Goal: Task Accomplishment & Management: Manage account settings

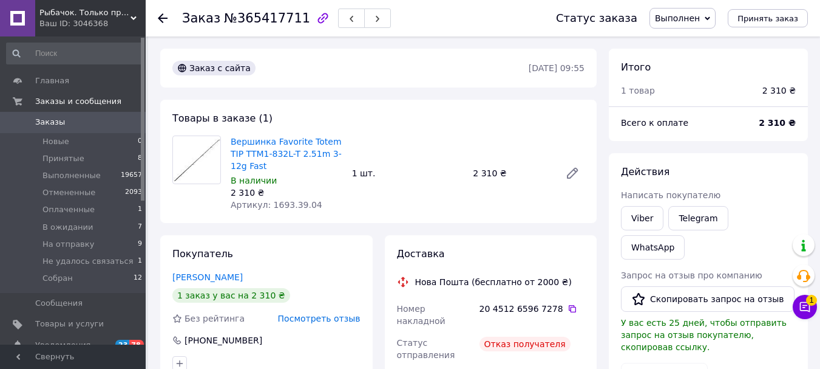
scroll to position [49, 0]
click at [810, 307] on icon at bounding box center [805, 307] width 12 height 12
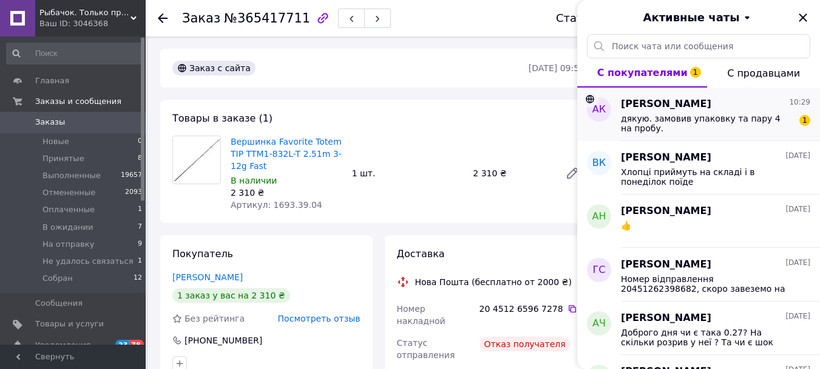
click at [670, 120] on span "дякую. замовив упаковку та пару 4 на пробу." at bounding box center [707, 123] width 172 height 19
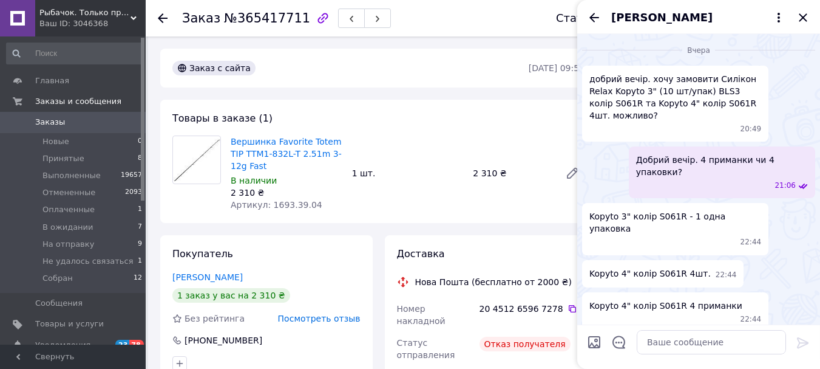
scroll to position [130, 0]
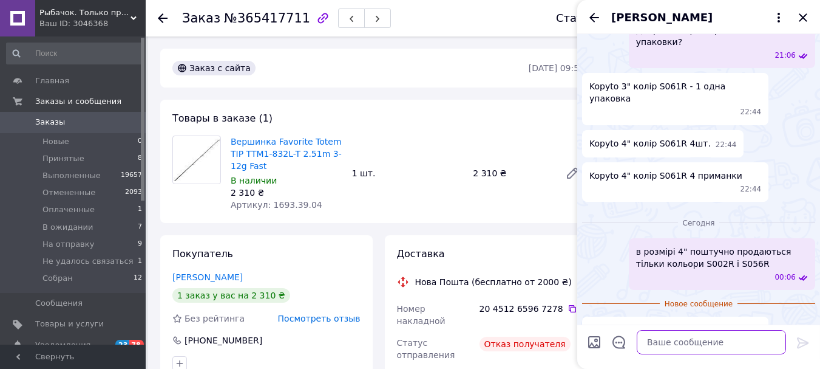
click at [662, 344] on textarea at bounding box center [711, 342] width 149 height 24
type textarea "J"
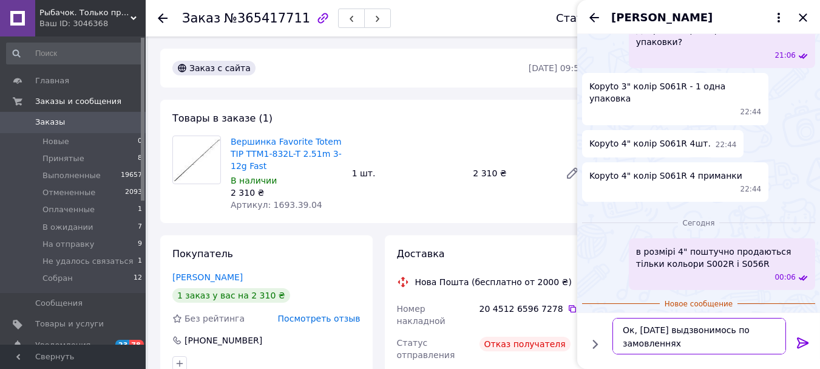
drag, startPoint x: 675, startPoint y: 328, endPoint x: 668, endPoint y: 331, distance: 7.1
click at [668, 331] on textarea "Ок, завтра выдзвонимось по замовленнях" at bounding box center [700, 336] width 174 height 36
click at [665, 330] on textarea "Ок, завтра відзвонимось по замовленнях" at bounding box center [700, 336] width 174 height 36
type textarea "Ок, завтра зранку відзвонимось по замовленнях"
click at [801, 339] on icon at bounding box center [803, 342] width 15 height 15
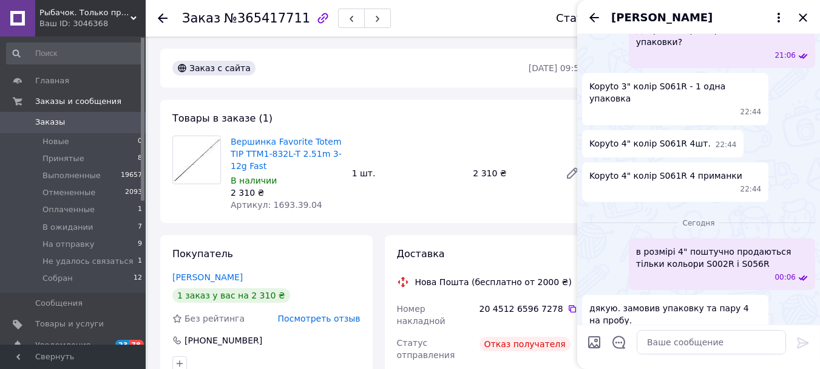
scroll to position [165, 0]
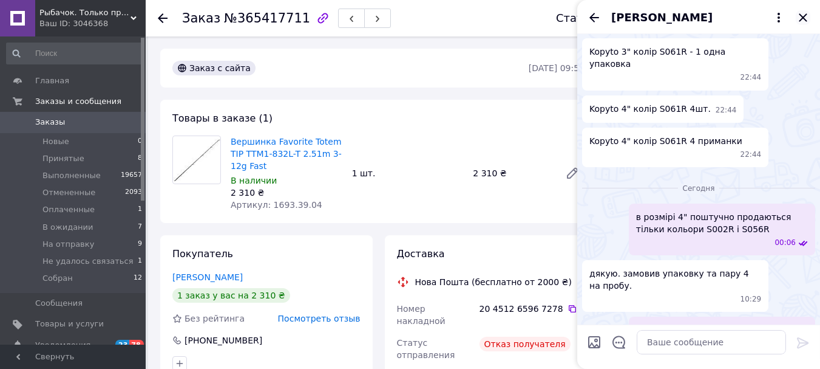
click at [803, 16] on icon "Закрыть" at bounding box center [803, 17] width 15 height 15
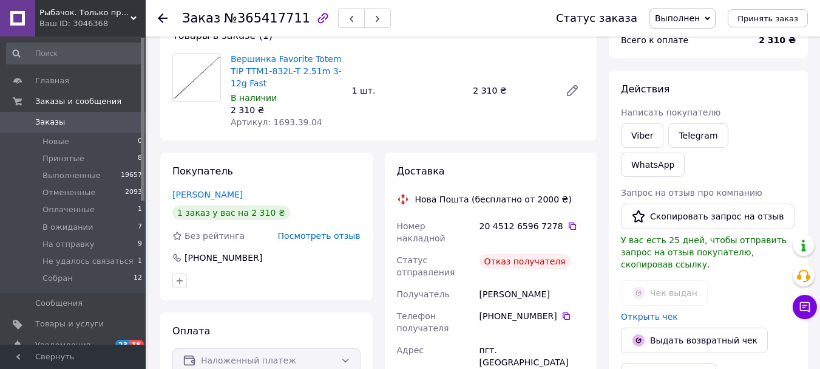
scroll to position [0, 0]
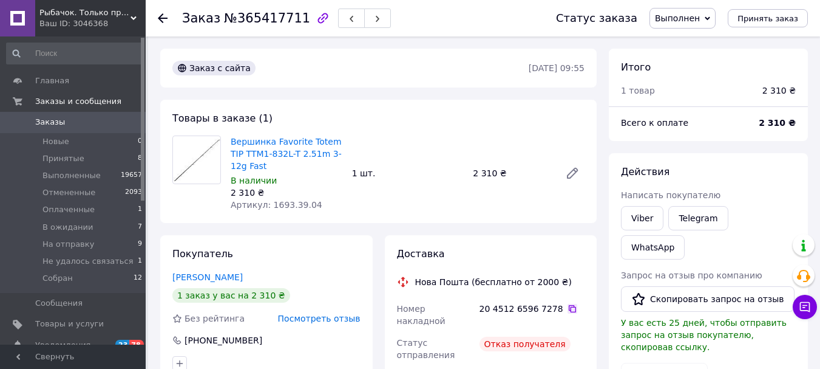
click at [568, 307] on icon at bounding box center [573, 309] width 10 height 10
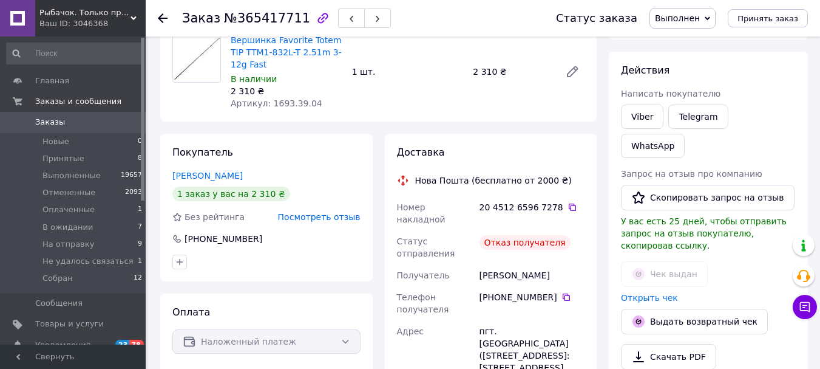
scroll to position [121, 0]
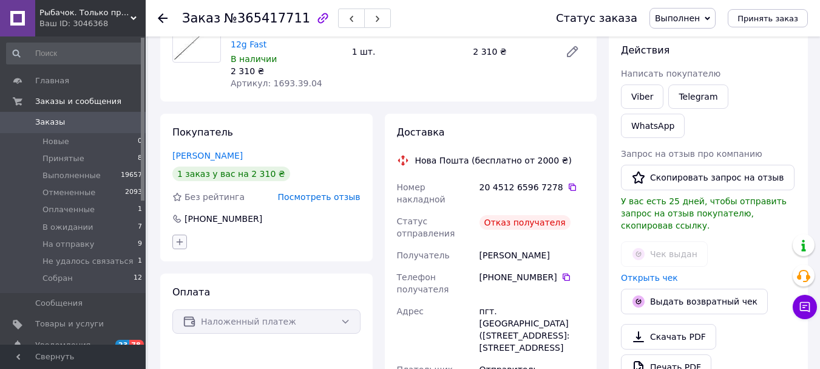
click at [180, 242] on icon "button" at bounding box center [180, 241] width 7 height 7
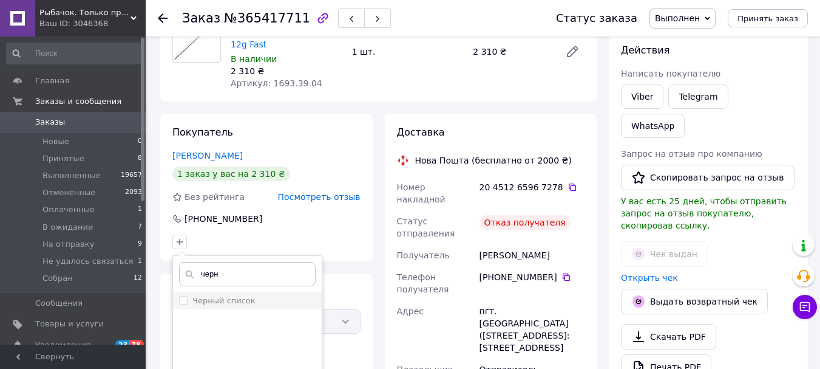
type input "черн"
click at [229, 301] on label "Черный список" at bounding box center [223, 300] width 63 height 9
checkbox input "true"
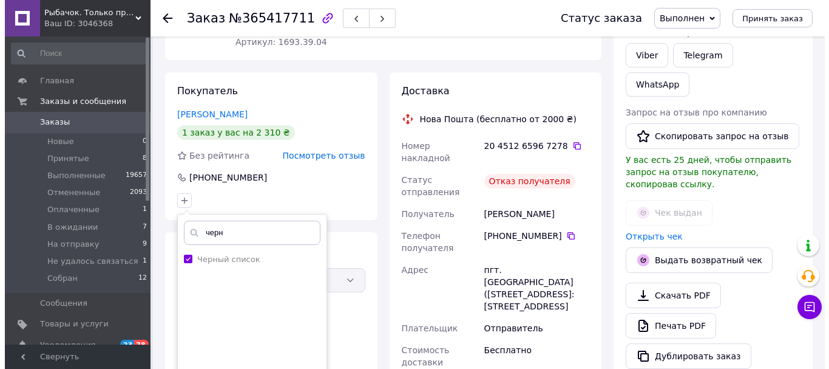
scroll to position [364, 0]
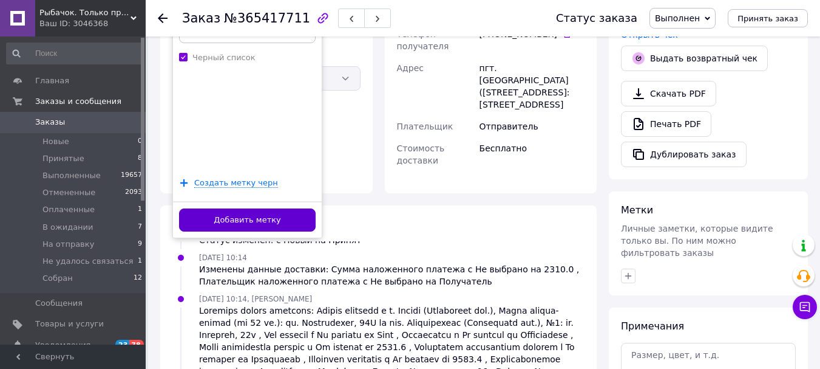
click at [252, 218] on button "Добавить метку" at bounding box center [247, 220] width 137 height 24
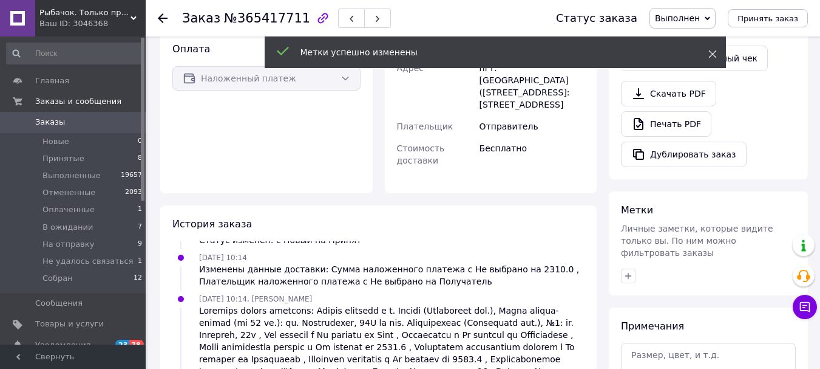
click at [713, 55] on icon at bounding box center [712, 54] width 8 height 8
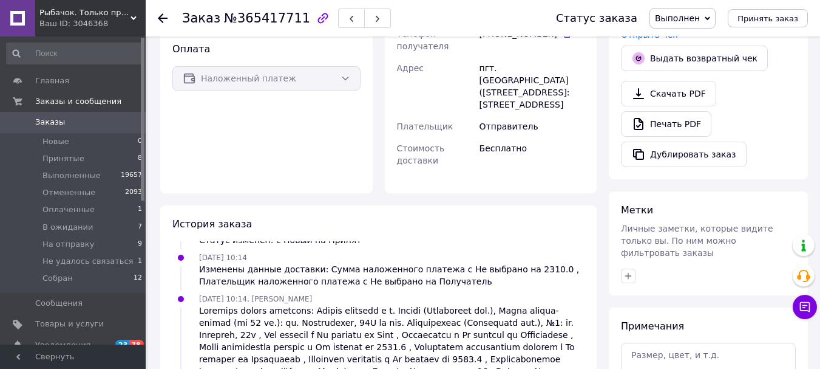
click at [700, 21] on span "Выполнен" at bounding box center [677, 18] width 45 height 10
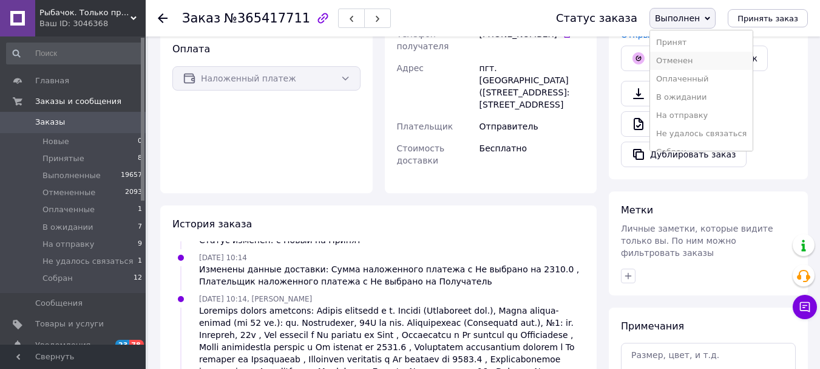
click at [697, 64] on li "Отменен" at bounding box center [701, 61] width 103 height 18
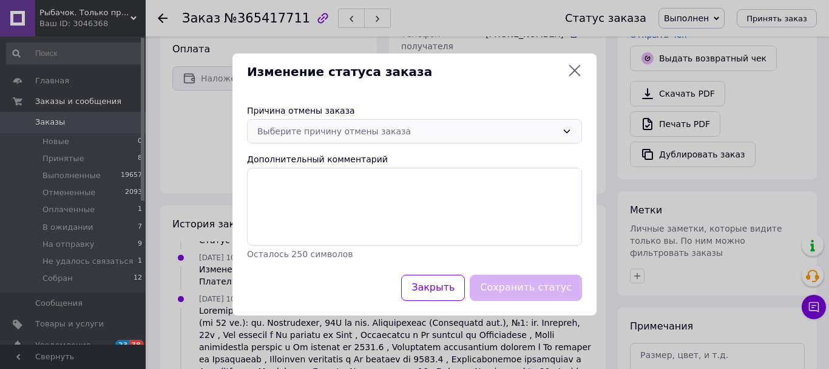
click at [341, 129] on div "Выберите причину отмены заказа" at bounding box center [407, 130] width 300 height 13
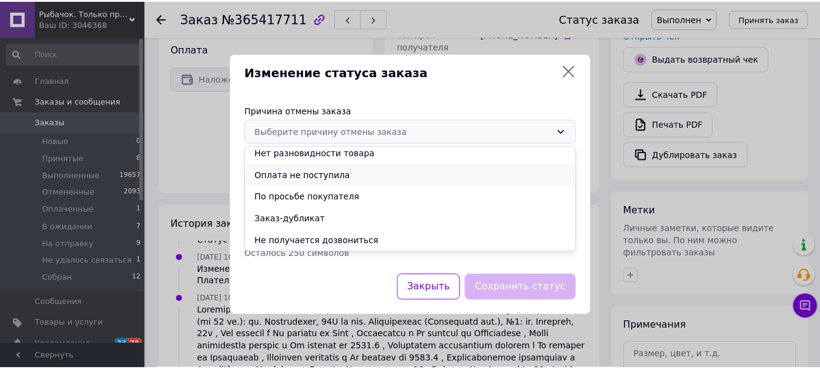
scroll to position [48, 0]
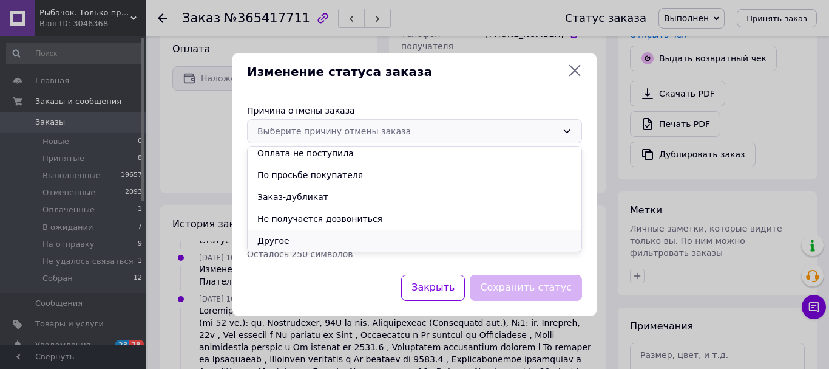
click at [285, 242] on li "Другое" at bounding box center [415, 240] width 334 height 22
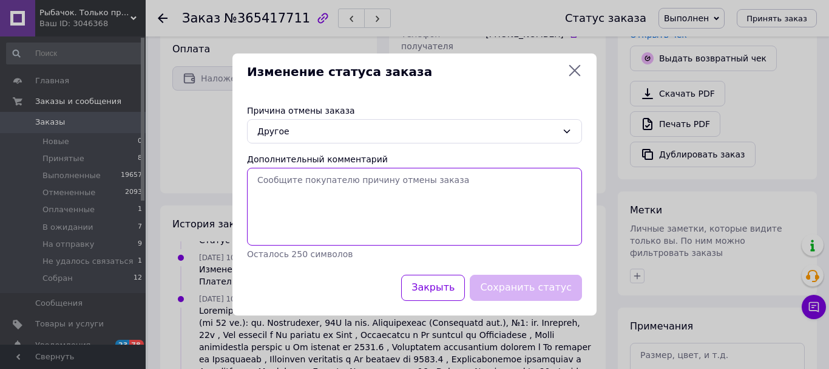
click at [321, 200] on textarea "Дополнительный комментарий" at bounding box center [414, 207] width 335 height 78
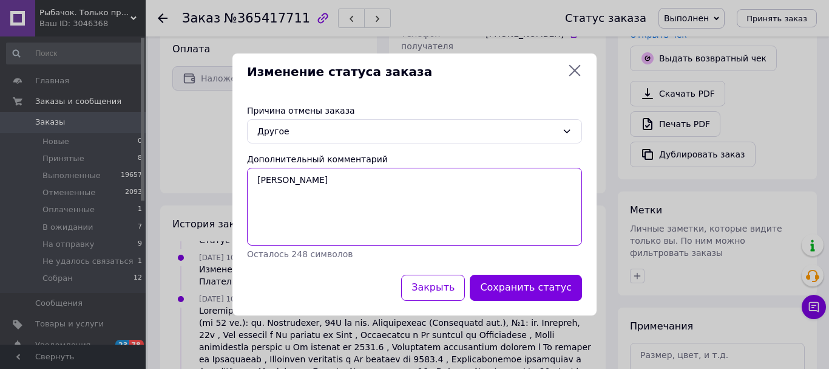
type textarea "Т"
type textarea "П"
type textarea "з"
type textarea "Замовив не ту вершинку"
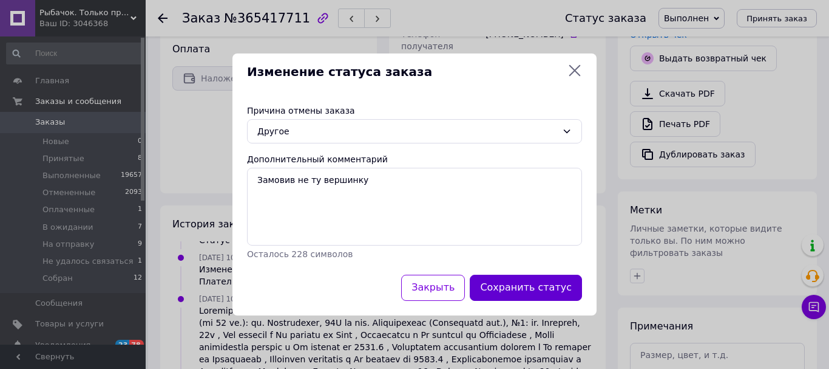
click at [510, 290] on button "Сохранить статус" at bounding box center [526, 287] width 112 height 26
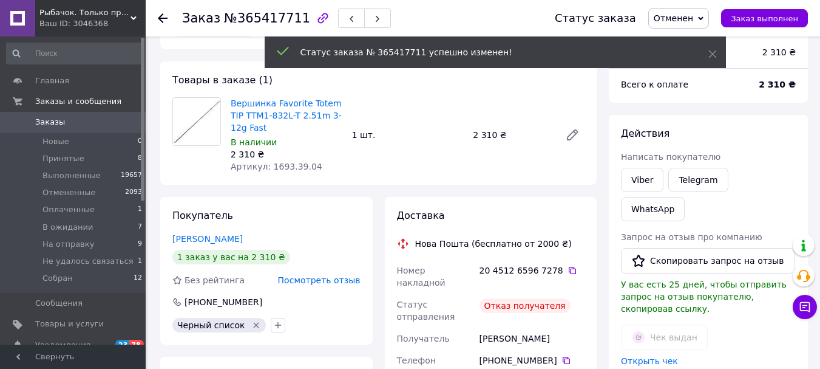
scroll to position [182, 0]
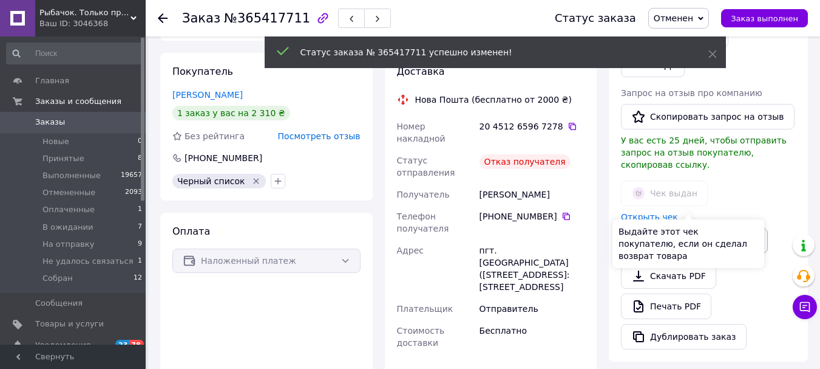
click at [679, 228] on button "Выдать возвратный чек" at bounding box center [694, 240] width 147 height 25
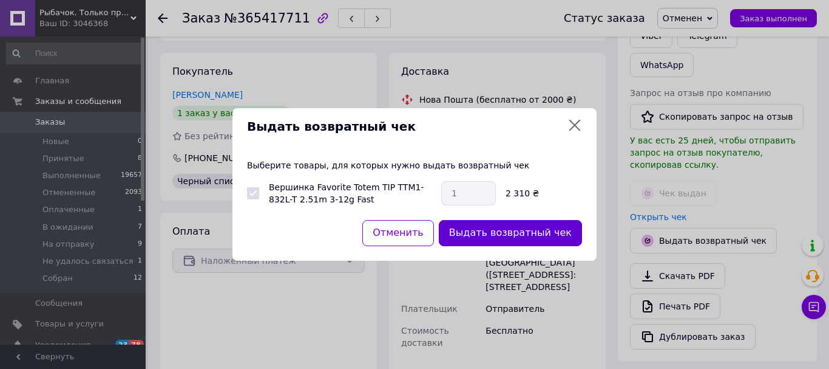
click at [526, 234] on button "Выдать возвратный чек" at bounding box center [510, 233] width 143 height 26
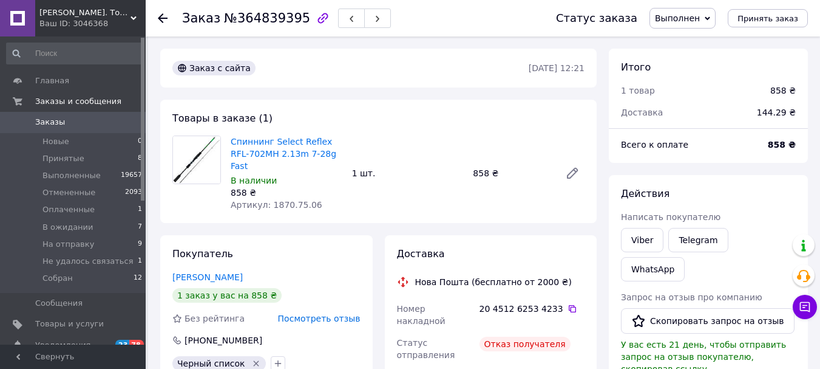
click at [695, 19] on span "Выполнен" at bounding box center [677, 18] width 45 height 10
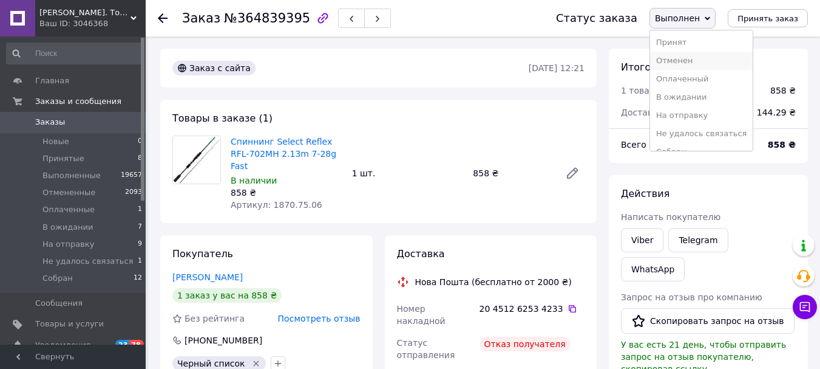
click at [698, 64] on li "Отменен" at bounding box center [701, 61] width 103 height 18
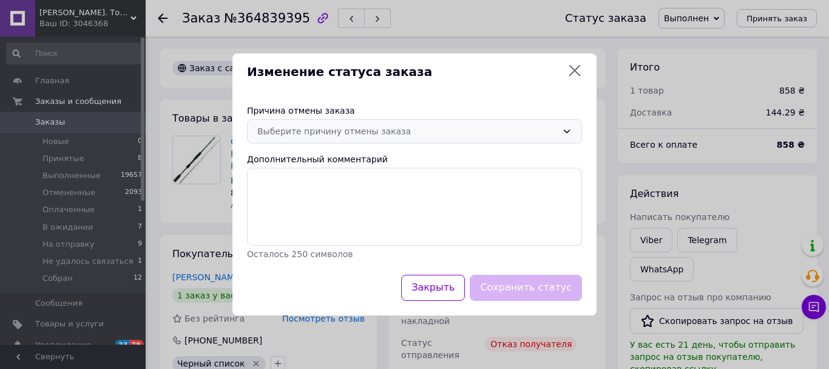
click at [373, 132] on div "Выберите причину отмены заказа" at bounding box center [407, 130] width 300 height 13
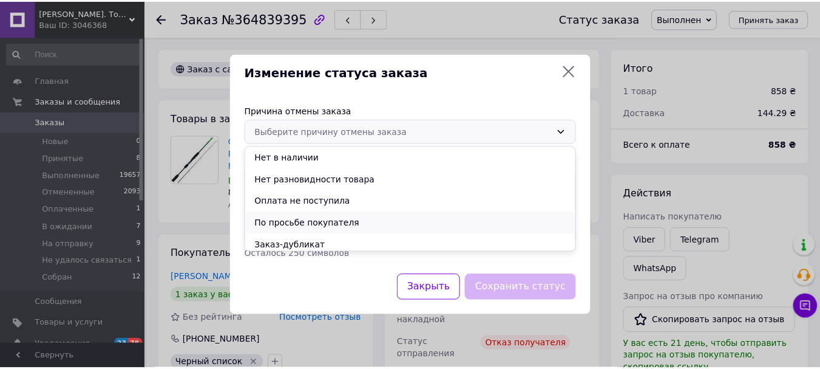
scroll to position [48, 0]
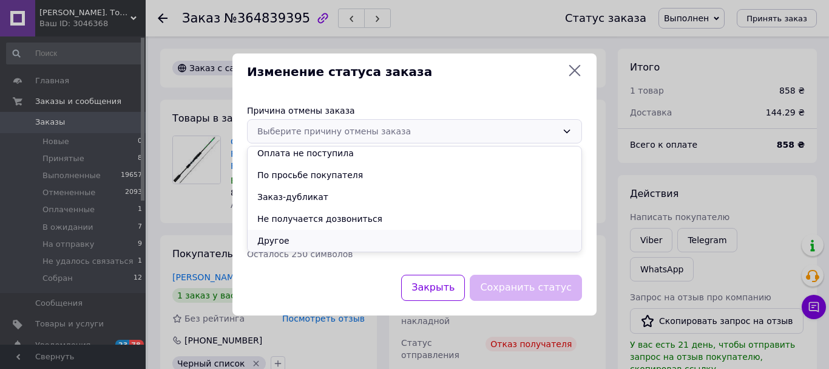
click at [291, 239] on li "Другое" at bounding box center [415, 240] width 334 height 22
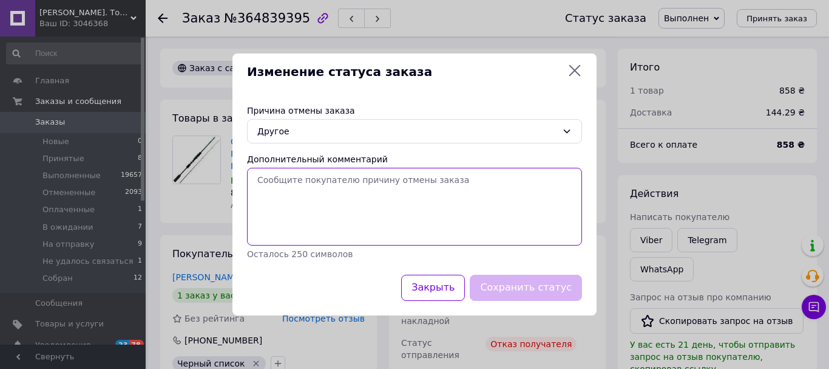
click at [316, 199] on textarea "Дополнительный комментарий" at bounding box center [414, 207] width 335 height 78
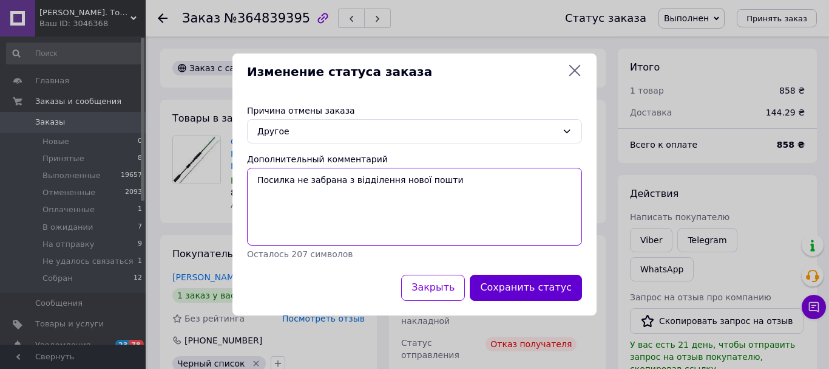
type textarea "Посилка не забрана з відділення нової пошти"
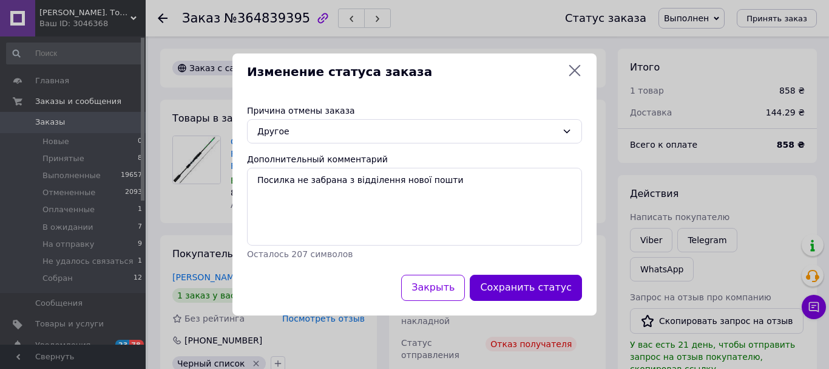
click at [515, 290] on button "Сохранить статус" at bounding box center [526, 287] width 112 height 26
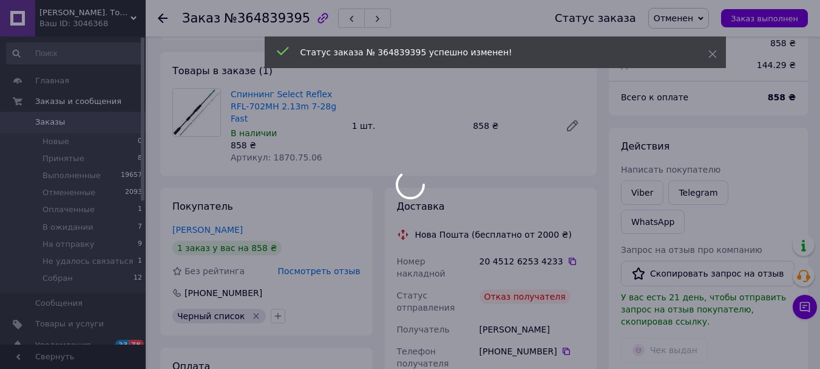
scroll to position [182, 0]
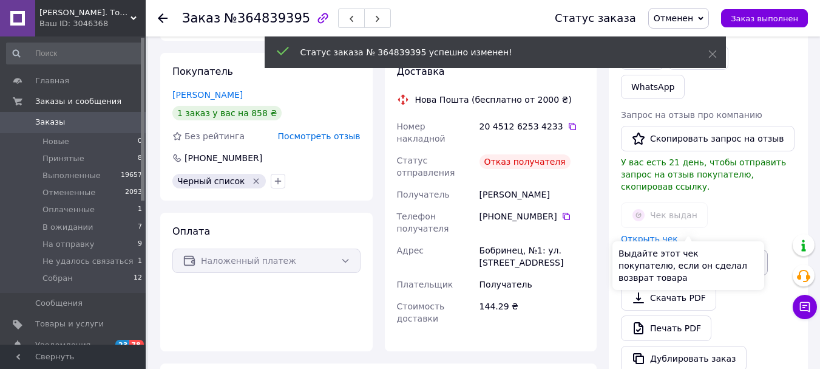
click at [671, 250] on button "Выдать возвратный чек" at bounding box center [694, 262] width 147 height 25
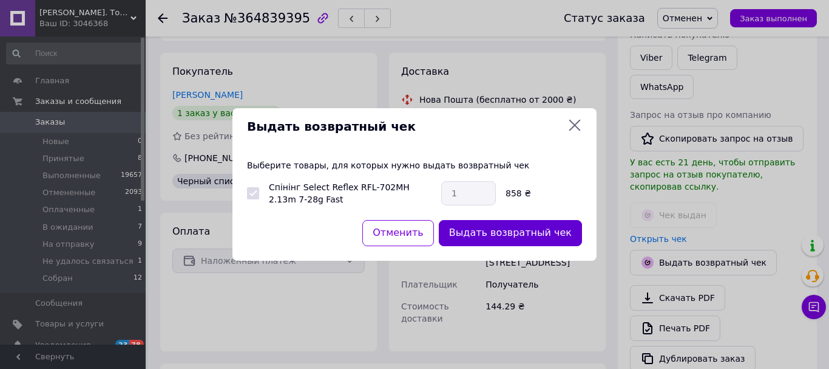
click at [495, 231] on button "Выдать возвратный чек" at bounding box center [510, 233] width 143 height 26
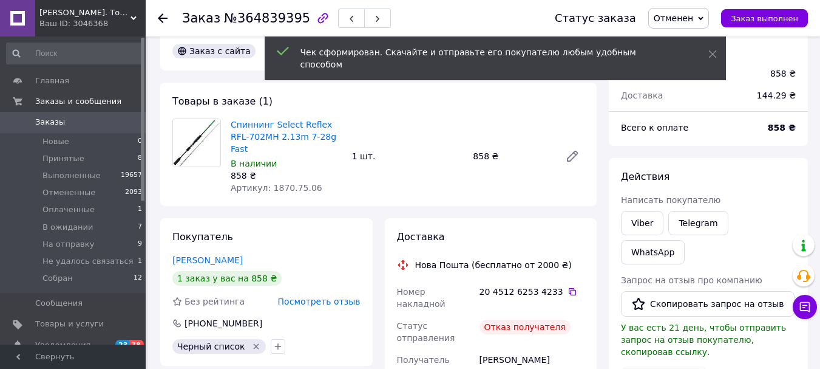
scroll to position [0, 0]
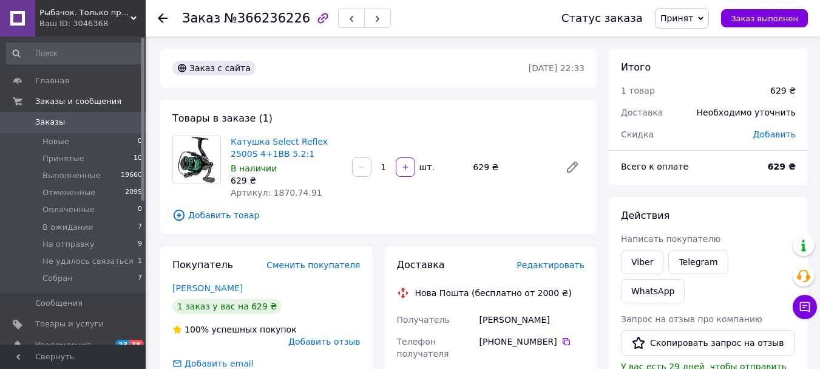
click at [293, 195] on span "Артикул: 1870.74.91" at bounding box center [277, 193] width 92 height 10
copy span "1870.74.91"
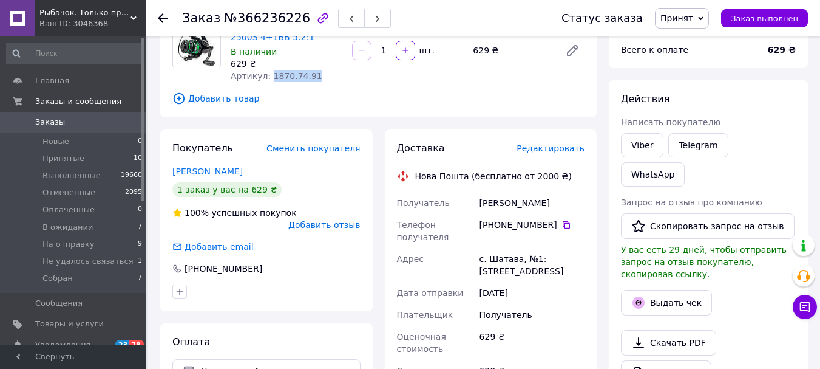
scroll to position [121, 0]
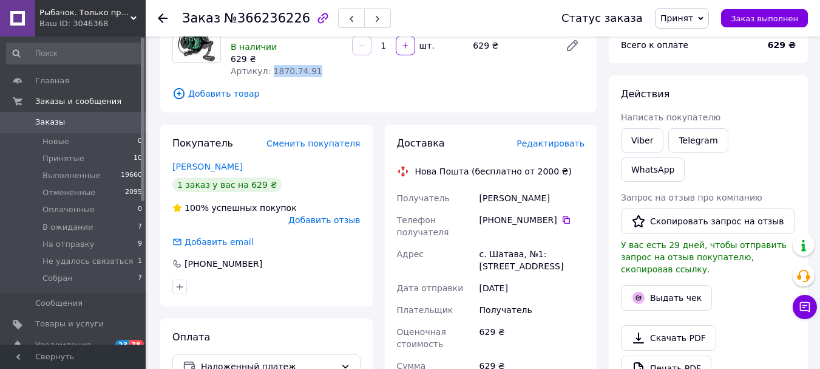
copy span "1870.74.91"
